Goal: Task Accomplishment & Management: Use online tool/utility

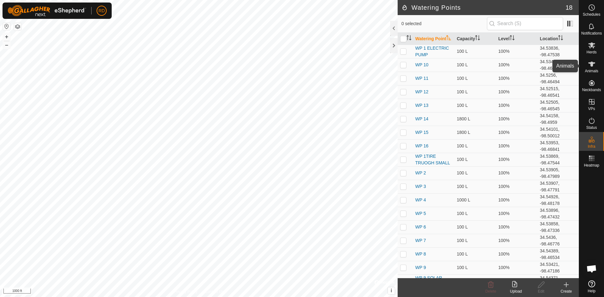
click at [593, 66] on icon at bounding box center [592, 64] width 8 height 8
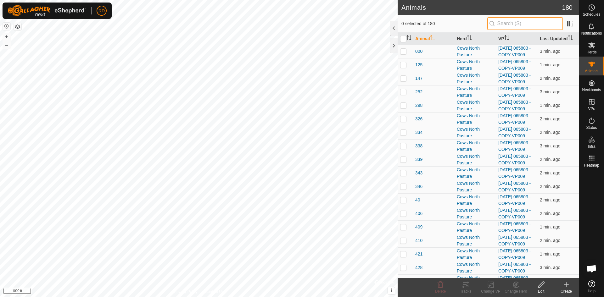
click at [505, 26] on input "text" at bounding box center [525, 23] width 76 height 13
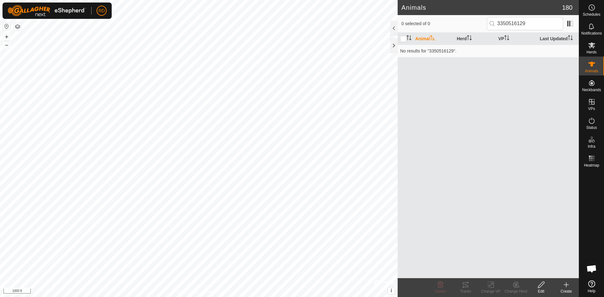
click at [495, 25] on p-inputicon at bounding box center [492, 23] width 5 height 5
click at [442, 53] on td "No results for "3350516129"." at bounding box center [488, 51] width 181 height 13
click at [538, 24] on input "3350516129" at bounding box center [525, 23] width 76 height 13
type input "3"
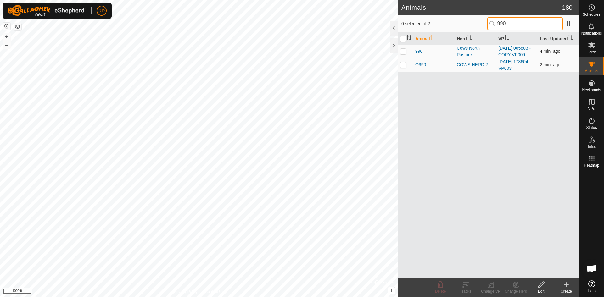
type input "990"
click at [506, 54] on link "[DATE] 065803 - COPY-VP009" at bounding box center [515, 52] width 32 height 12
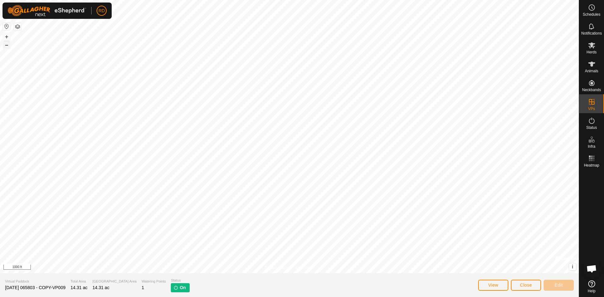
click at [6, 43] on button "–" at bounding box center [7, 45] width 8 height 8
click at [7, 41] on div "+ –" at bounding box center [7, 41] width 8 height 16
click at [7, 35] on button "+" at bounding box center [7, 37] width 8 height 8
click at [5, 36] on button "+" at bounding box center [7, 37] width 8 height 8
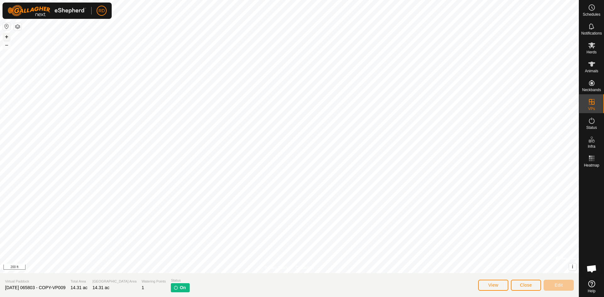
click at [5, 36] on button "+" at bounding box center [7, 37] width 8 height 8
click at [598, 67] on div "Schedules Notifications Herds Animals Neckbands VPs Status Infra Heatmap Help P…" at bounding box center [302, 148] width 604 height 297
click at [591, 120] on icon at bounding box center [592, 121] width 8 height 8
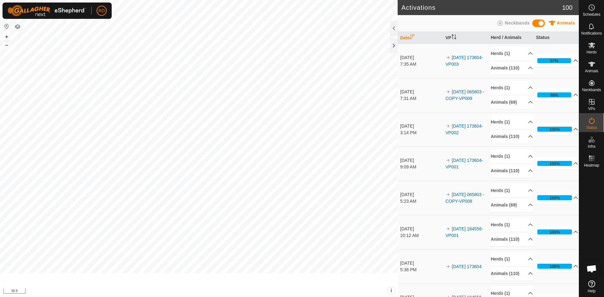
click at [565, 121] on td "100% In Progress Pending 0 Sent 0 Completed Confirmed 0 Overridden 107 Cancelle…" at bounding box center [556, 129] width 45 height 34
click at [593, 65] on icon at bounding box center [592, 64] width 7 height 5
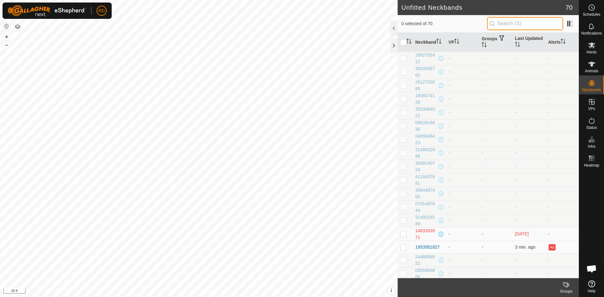
click at [528, 23] on input "text" at bounding box center [525, 23] width 76 height 13
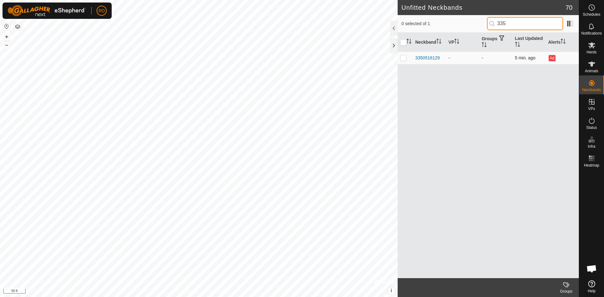
type input "335"
click at [402, 57] on p-checkbox at bounding box center [403, 57] width 6 height 5
checkbox input "true"
click at [402, 57] on p-checkbox at bounding box center [403, 57] width 6 height 5
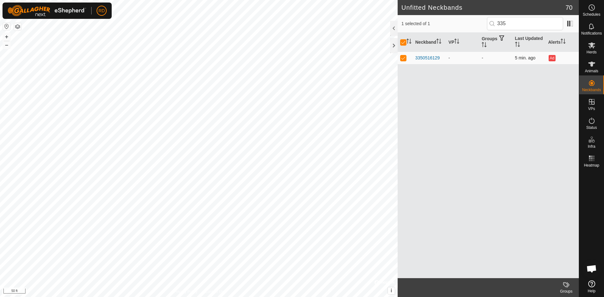
checkbox input "false"
click at [431, 57] on div "3350516129" at bounding box center [428, 58] width 25 height 7
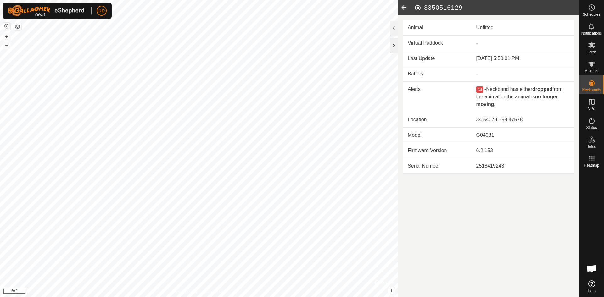
click at [394, 46] on div at bounding box center [394, 45] width 8 height 15
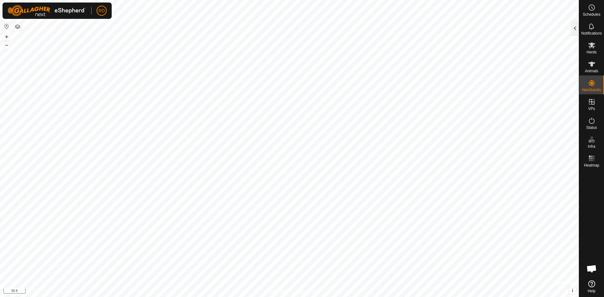
click at [576, 31] on div at bounding box center [576, 28] width 8 height 15
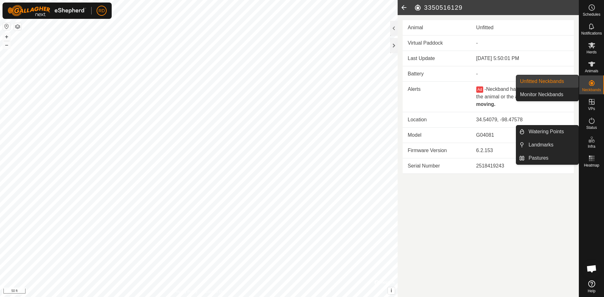
click at [547, 80] on link "Unfitted Neckbands" at bounding box center [548, 81] width 62 height 13
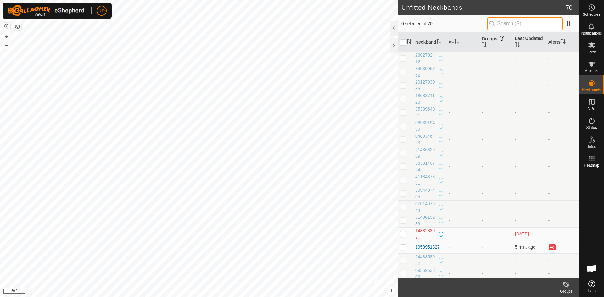
click at [508, 25] on input "text" at bounding box center [525, 23] width 76 height 13
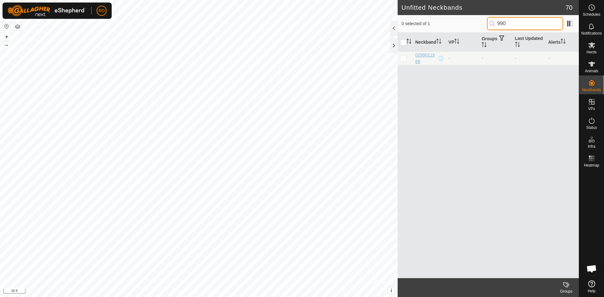
type input "990"
click at [424, 55] on div "0299011968" at bounding box center [427, 58] width 22 height 13
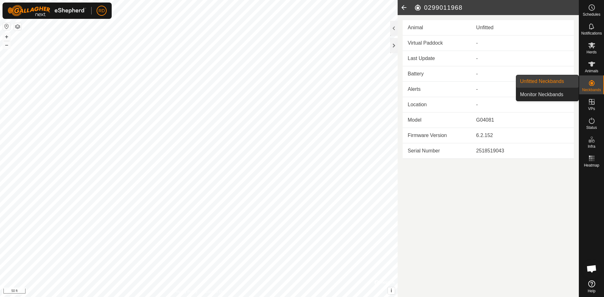
click at [544, 80] on link "Unfitted Neckbands" at bounding box center [548, 81] width 62 height 13
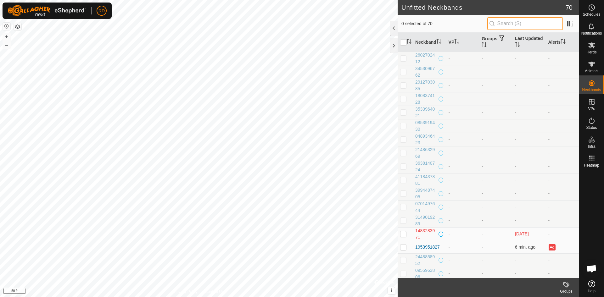
click at [500, 23] on input "text" at bounding box center [525, 23] width 76 height 13
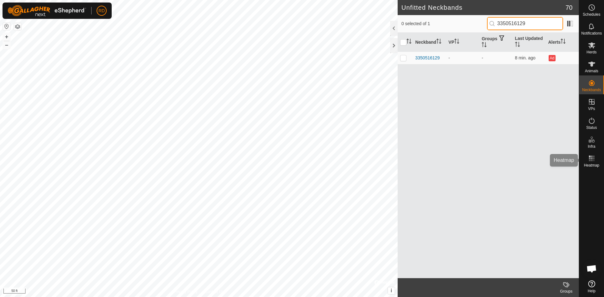
type input "3350516129"
click at [452, 42] on th "VP" at bounding box center [462, 42] width 33 height 19
click at [465, 40] on th "VP" at bounding box center [462, 42] width 33 height 19
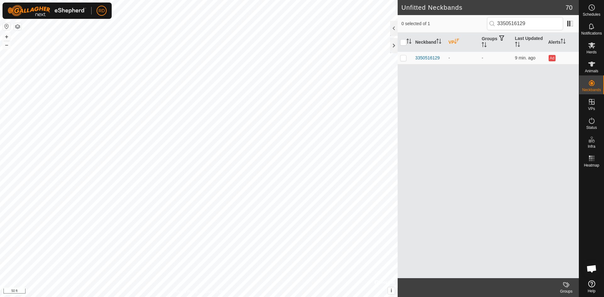
click at [459, 42] on icon "Activate to sort" at bounding box center [457, 41] width 5 height 5
click at [450, 43] on th "VP" at bounding box center [462, 42] width 33 height 19
click at [451, 43] on th "VP" at bounding box center [462, 42] width 33 height 19
click at [403, 42] on input "checkbox" at bounding box center [403, 42] width 6 height 6
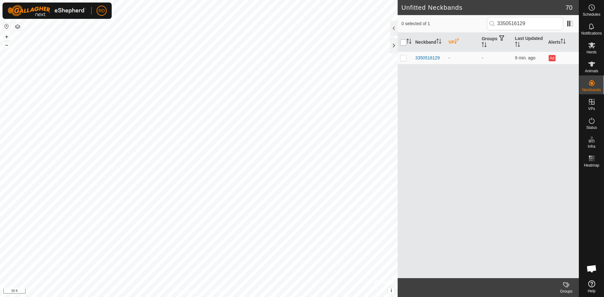
checkbox input "true"
click at [403, 42] on input "checkbox" at bounding box center [403, 42] width 6 height 6
checkbox input "false"
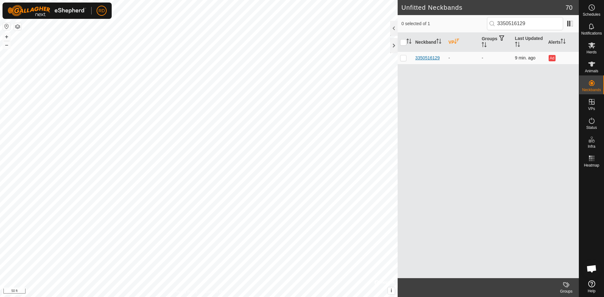
click at [428, 59] on div "3350516129" at bounding box center [428, 58] width 25 height 7
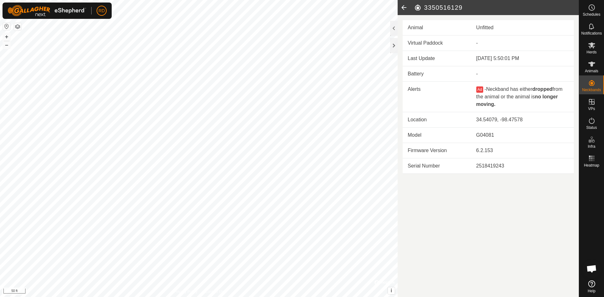
click at [402, 8] on icon at bounding box center [404, 7] width 13 height 15
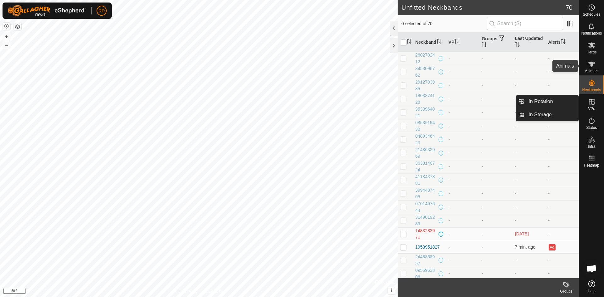
click at [591, 63] on icon at bounding box center [592, 64] width 7 height 5
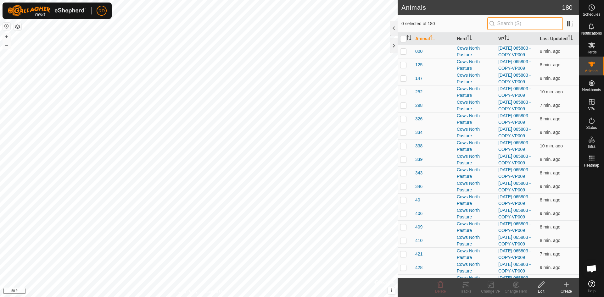
click at [524, 24] on input "text" at bounding box center [525, 23] width 76 height 13
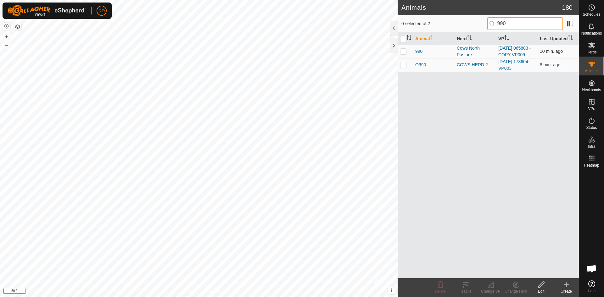
type input "990"
click at [404, 54] on p-checkbox at bounding box center [403, 51] width 6 height 5
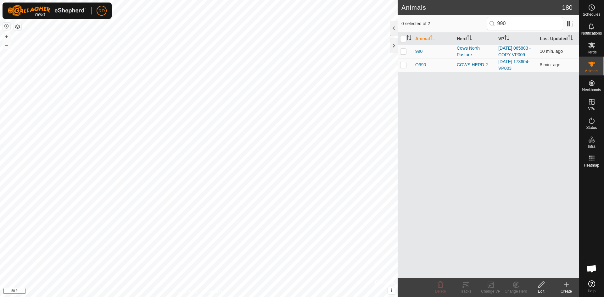
click at [404, 54] on p-checkbox at bounding box center [403, 51] width 6 height 5
checkbox input "true"
click at [464, 287] on icon at bounding box center [466, 285] width 6 height 5
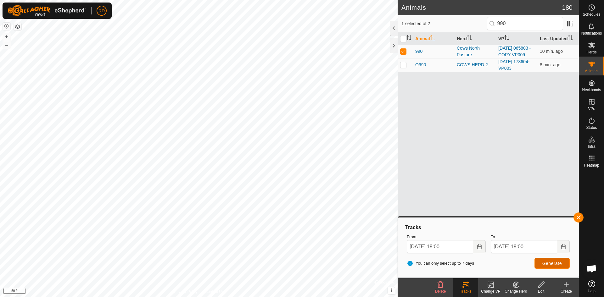
click at [555, 262] on span "Generate" at bounding box center [553, 263] width 20 height 5
click at [267, 297] on html "RD Schedules Notifications Herds Animals Neckbands VPs Status Infra Heatmap Hel…" at bounding box center [302, 148] width 604 height 297
click at [260, 297] on html "RD Schedules Notifications Herds Animals Neckbands VPs Status Infra Heatmap Hel…" at bounding box center [302, 148] width 604 height 297
click at [7, 36] on button "+" at bounding box center [7, 37] width 8 height 8
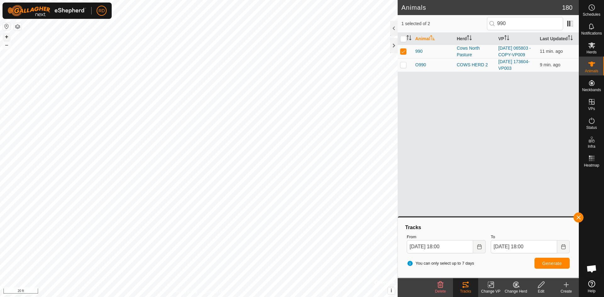
click at [7, 36] on button "+" at bounding box center [7, 37] width 8 height 8
click at [6, 35] on button "+" at bounding box center [7, 37] width 8 height 8
click at [5, 35] on button "+" at bounding box center [7, 37] width 8 height 8
click at [517, 58] on td "[DATE] 065803 - COPY-VP009" at bounding box center [517, 52] width 42 height 14
click at [419, 55] on span "990" at bounding box center [419, 51] width 7 height 7
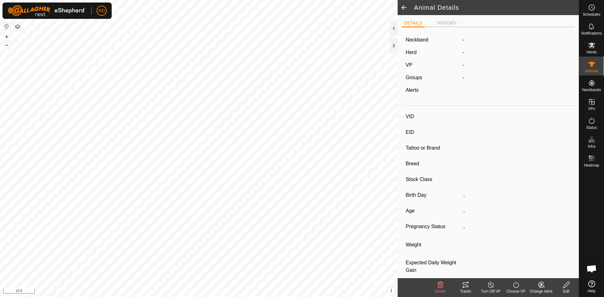
type input "990"
type input "840003218274990"
type input "RD"
type input "-"
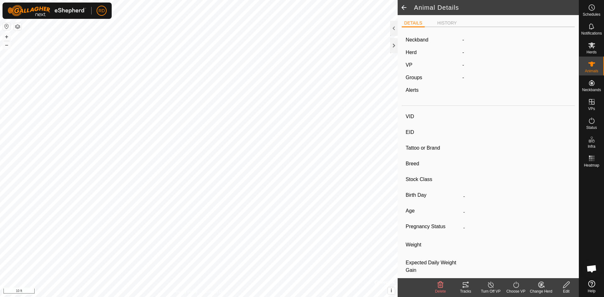
type input "0 kg"
type input "-"
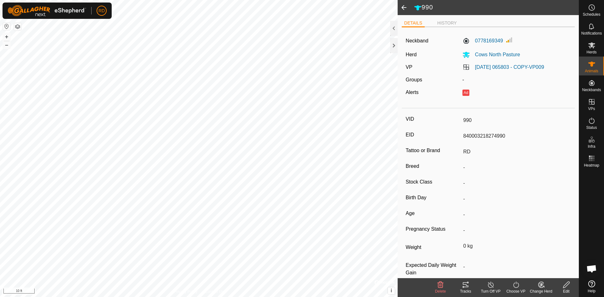
click at [405, 7] on span at bounding box center [404, 7] width 13 height 15
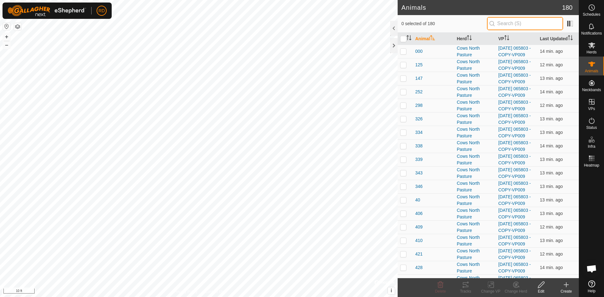
click at [513, 26] on input "text" at bounding box center [525, 23] width 76 height 13
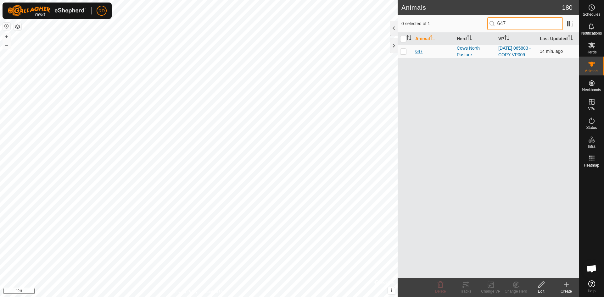
type input "647"
click at [418, 55] on span "647" at bounding box center [419, 51] width 7 height 7
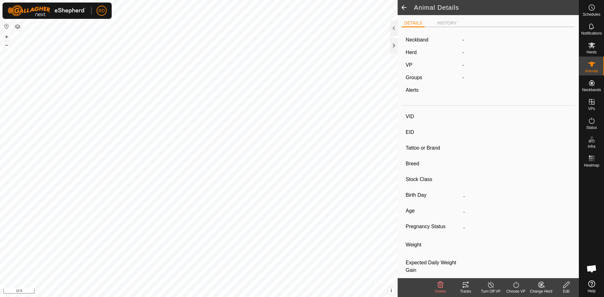
type input "647"
type input "840003217968647"
type input "RD"
type input "-"
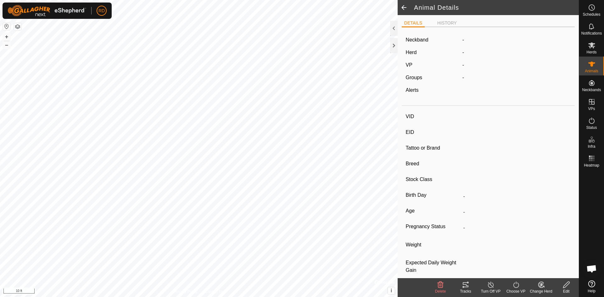
type input "0 kg"
type input "-"
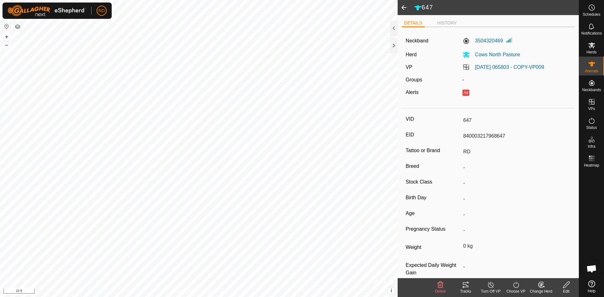
click at [465, 288] on icon at bounding box center [466, 285] width 6 height 5
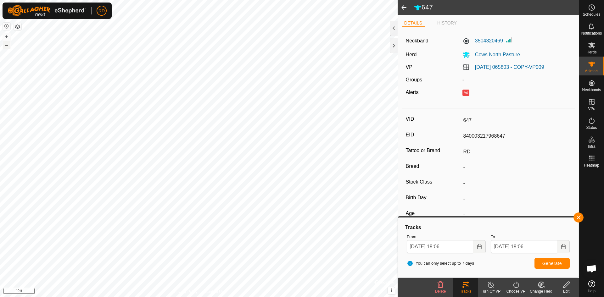
click at [8, 46] on button "–" at bounding box center [7, 45] width 8 height 8
click at [7, 37] on button "+" at bounding box center [7, 37] width 8 height 8
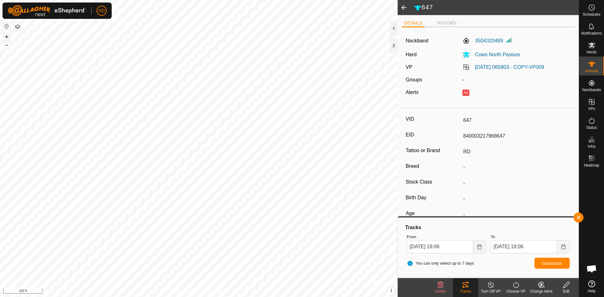
click at [6, 35] on button "+" at bounding box center [7, 37] width 8 height 8
click at [7, 38] on button "+" at bounding box center [7, 37] width 8 height 8
click at [404, 9] on span at bounding box center [404, 7] width 13 height 15
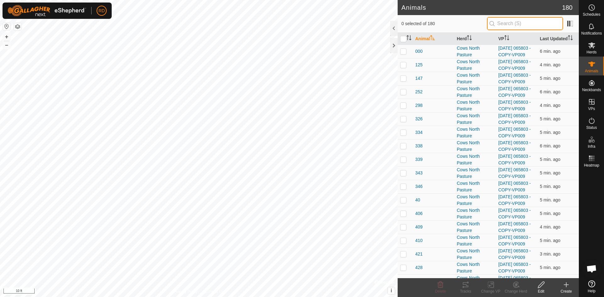
click at [532, 25] on input "text" at bounding box center [525, 23] width 76 height 13
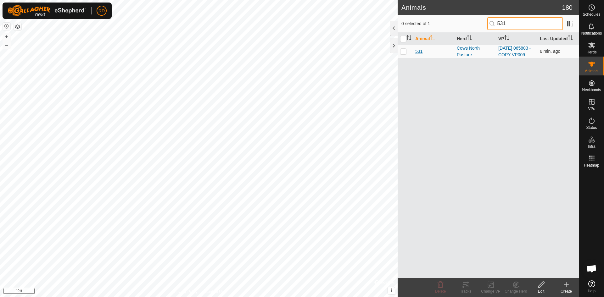
type input "531"
click at [419, 55] on span "531" at bounding box center [419, 51] width 7 height 7
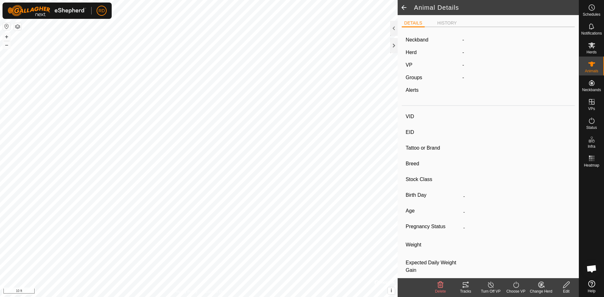
type input "531"
type input "840003236430531"
type input "RD"
type input "-"
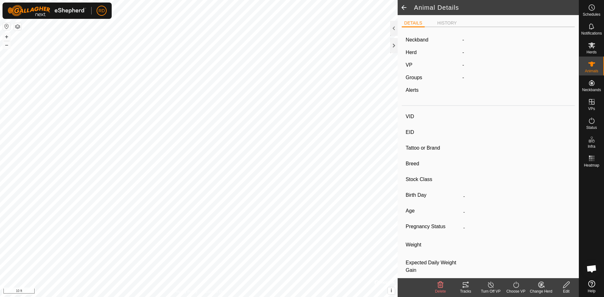
type input "0 kg"
type input "-"
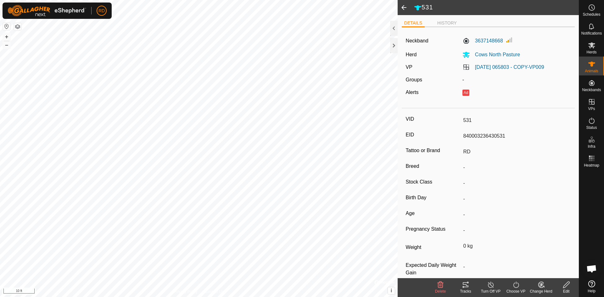
click at [466, 289] on icon at bounding box center [466, 285] width 8 height 8
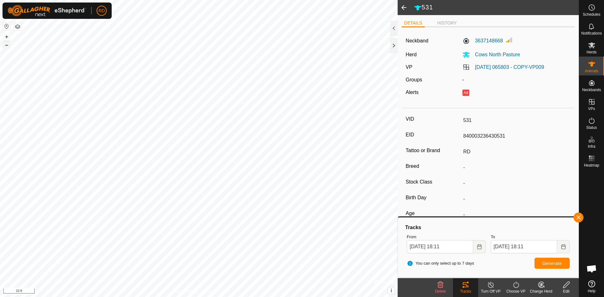
click at [7, 44] on button "–" at bounding box center [7, 45] width 8 height 8
click at [5, 36] on button "+" at bounding box center [7, 37] width 8 height 8
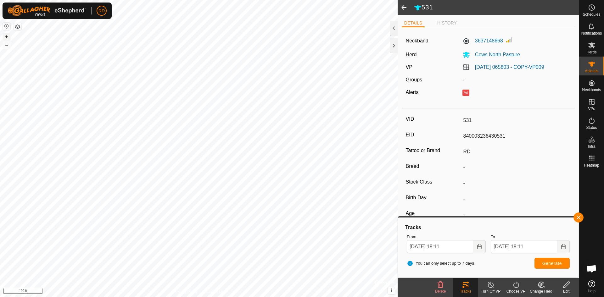
click at [7, 34] on button "+" at bounding box center [7, 37] width 8 height 8
click at [479, 246] on icon "Choose Date" at bounding box center [480, 247] width 4 height 5
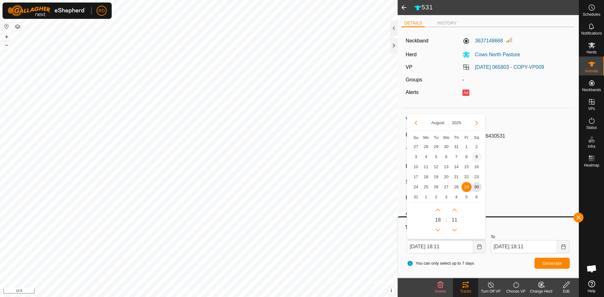
click at [476, 156] on span "9" at bounding box center [477, 157] width 10 height 10
type input "[DATE] 18:11"
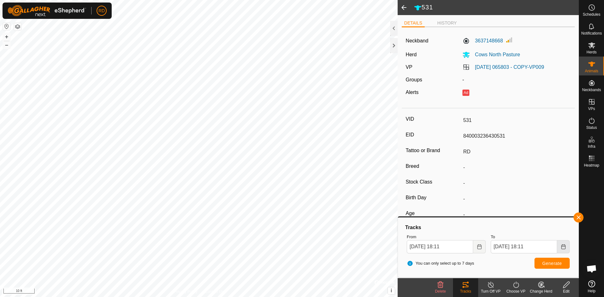
click at [561, 247] on icon "Choose Date" at bounding box center [563, 247] width 5 height 5
click at [562, 168] on span "16" at bounding box center [561, 167] width 10 height 10
click at [550, 264] on span "Generate" at bounding box center [553, 263] width 20 height 5
click at [7, 44] on button "–" at bounding box center [7, 45] width 8 height 8
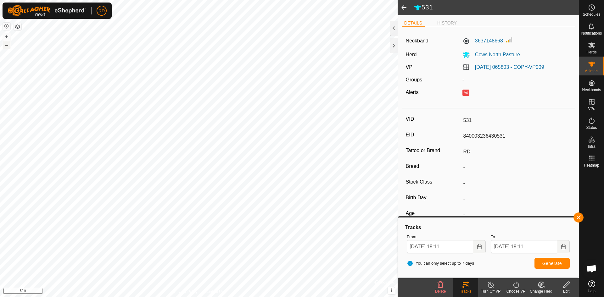
click at [7, 44] on button "–" at bounding box center [7, 45] width 8 height 8
click at [8, 44] on button "–" at bounding box center [7, 45] width 8 height 8
click at [10, 45] on button "–" at bounding box center [7, 45] width 8 height 8
click at [8, 36] on button "+" at bounding box center [7, 37] width 8 height 8
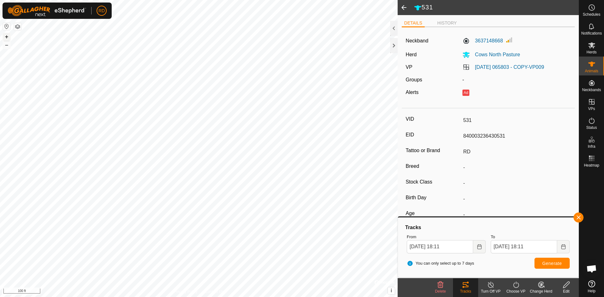
click at [8, 36] on button "+" at bounding box center [7, 37] width 8 height 8
click at [480, 248] on icon "Choose Date" at bounding box center [479, 247] width 5 height 5
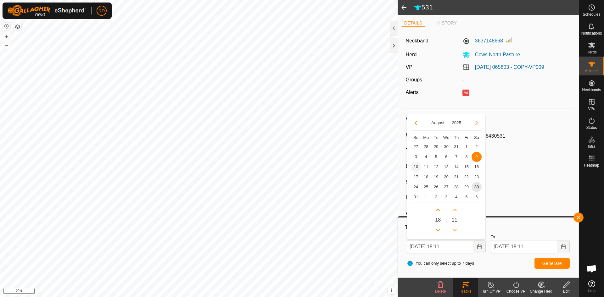
click at [415, 167] on span "10" at bounding box center [416, 167] width 10 height 10
type input "[DATE] 18:11"
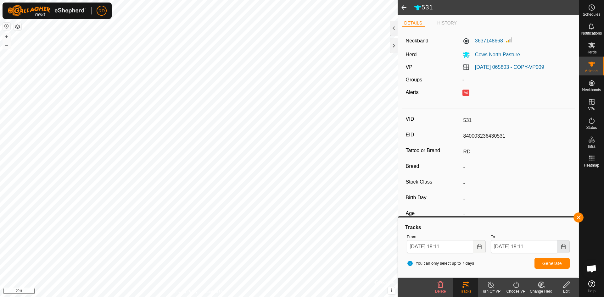
click at [561, 247] on icon "Choose Date" at bounding box center [563, 247] width 5 height 5
click at [566, 249] on icon "Choose Date" at bounding box center [563, 247] width 5 height 5
click at [562, 248] on icon "Choose Date" at bounding box center [564, 247] width 4 height 5
click at [519, 167] on span "12" at bounding box center [520, 167] width 10 height 10
type input "[DATE] 18:11"
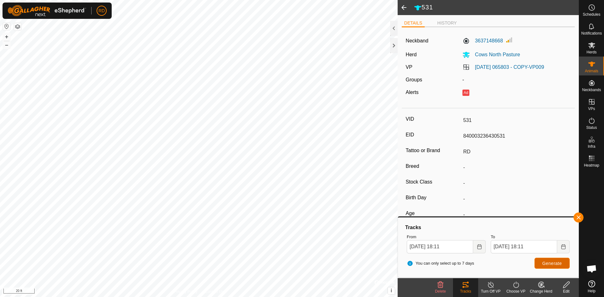
click at [552, 264] on span "Generate" at bounding box center [553, 263] width 20 height 5
click at [7, 44] on button "–" at bounding box center [7, 45] width 8 height 8
click at [6, 38] on button "+" at bounding box center [7, 37] width 8 height 8
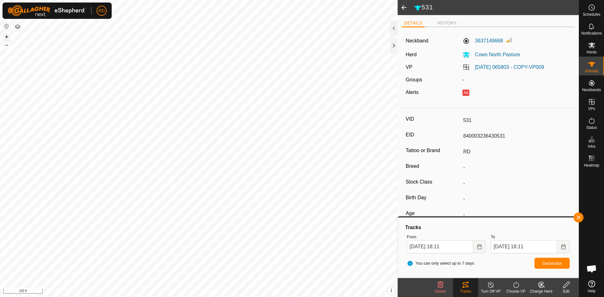
click at [6, 38] on button "+" at bounding box center [7, 37] width 8 height 8
click at [439, 19] on div "531 DETAILS HISTORY Neckband 3637148668 Herd Cows North Pasture VP [DATE] 06580…" at bounding box center [289, 148] width 579 height 297
click at [405, 8] on span at bounding box center [404, 7] width 13 height 15
